Goal: Information Seeking & Learning: Learn about a topic

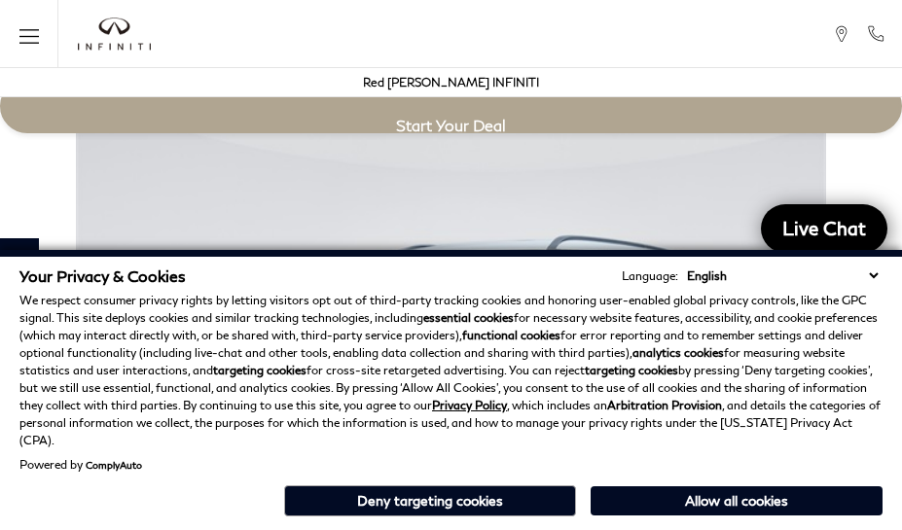
scroll to position [3434, 0]
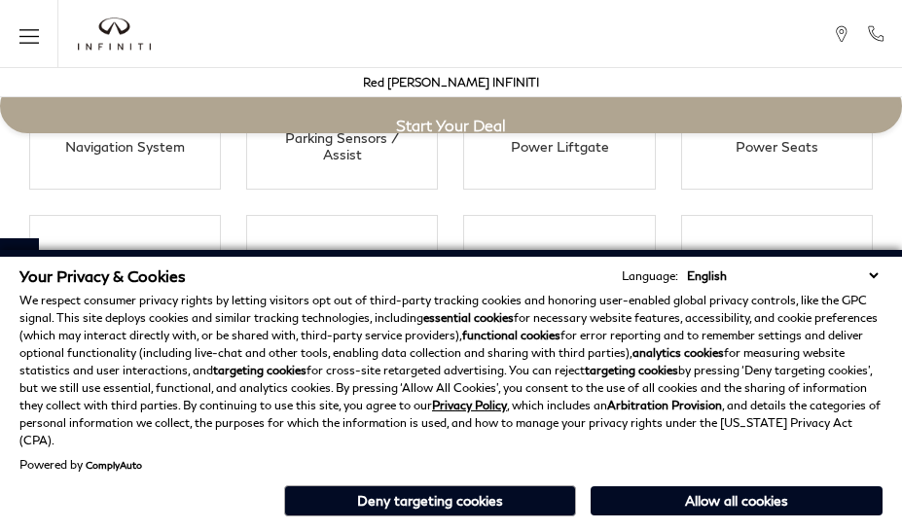
scroll to position [3434, 0]
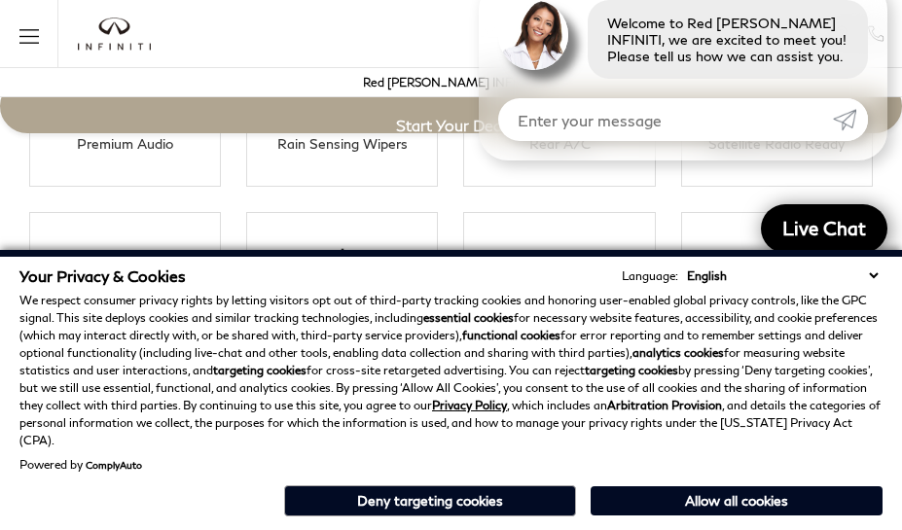
scroll to position [3553, 0]
